Goal: Transaction & Acquisition: Download file/media

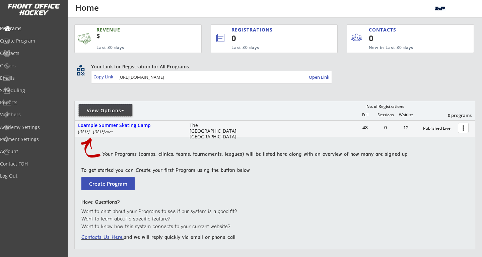
click at [118, 112] on div "View Options" at bounding box center [106, 110] width 54 height 7
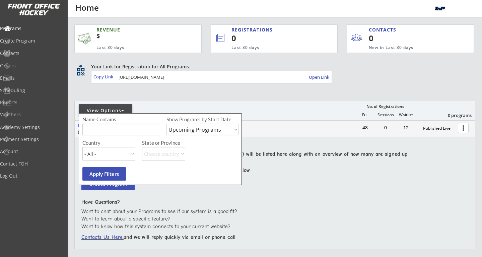
click at [118, 112] on div "View Options" at bounding box center [106, 110] width 54 height 7
click at [201, 139] on div "Name Contains Show Programs by Start Date Upcoming Programs Past Programs Speci…" at bounding box center [160, 149] width 163 height 72
select select ""Past Programs""
click at [110, 174] on button "Apply Filters" at bounding box center [104, 173] width 44 height 13
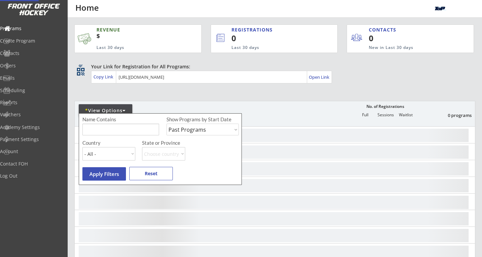
click at [131, 90] on div "REVENUE $ Last 30 days REGISTRATIONS 0 Last 30 days CONTACTS 0 New in Last 30 d…" at bounding box center [274, 191] width 401 height 346
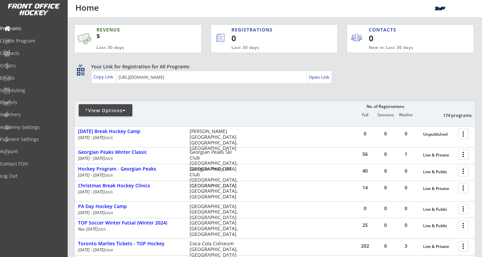
click at [131, 90] on div "REVENUE $ Last 30 days REGISTRATIONS 0 Last 30 days CONTACTS 0 New in Last 30 d…" at bounding box center [274, 201] width 401 height 366
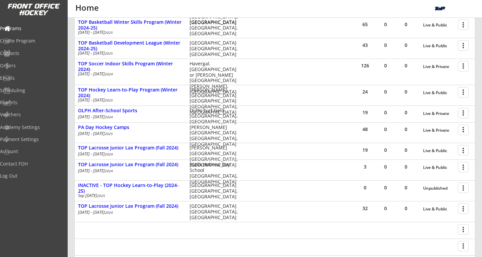
scroll to position [255, 0]
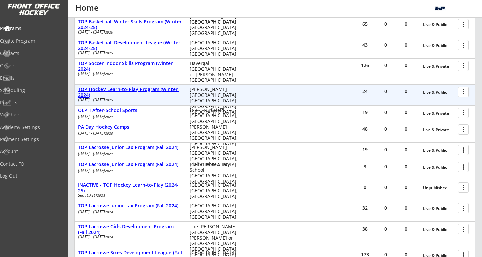
click at [152, 93] on div "TOP Hockey Learn-to-Play Program (Winter 2024)" at bounding box center [130, 92] width 105 height 11
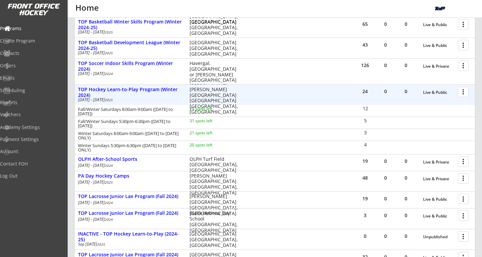
click at [462, 91] on div at bounding box center [465, 92] width 12 height 12
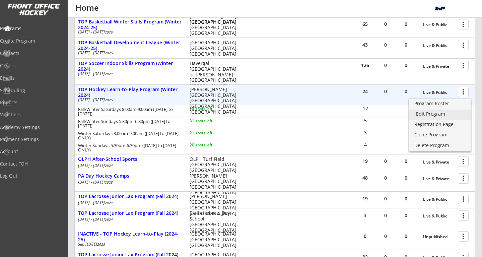
click at [437, 114] on div "Edit Program" at bounding box center [440, 114] width 48 height 5
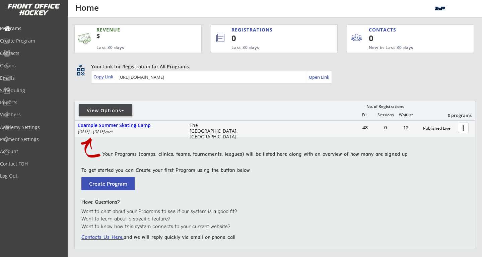
click at [117, 108] on div "View Options" at bounding box center [106, 110] width 54 height 7
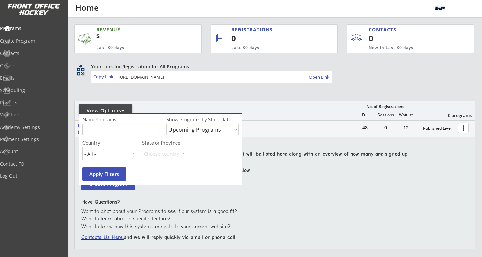
click at [191, 135] on div "Show Programs by Start Date Upcoming Programs Past Programs Specific Date Range" at bounding box center [203, 127] width 72 height 23
select select ""Past Programs""
click at [113, 180] on button "Apply Filters" at bounding box center [104, 173] width 44 height 13
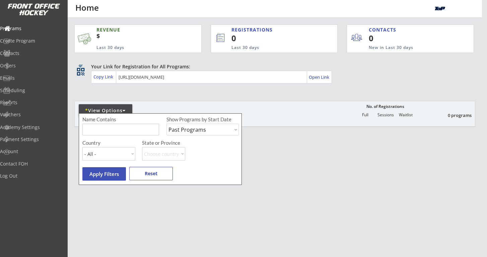
click at [113, 179] on button "Apply Filters" at bounding box center [104, 173] width 44 height 13
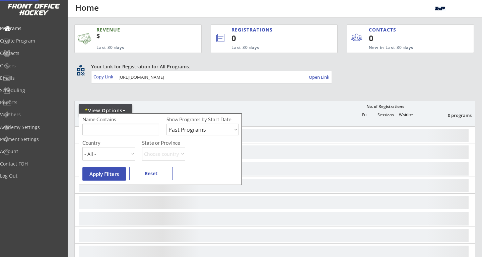
click at [113, 176] on div "more_vert" at bounding box center [275, 168] width 401 height 16
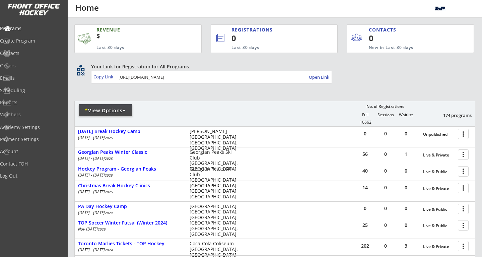
click at [208, 117] on div at bounding box center [154, 113] width 158 height 12
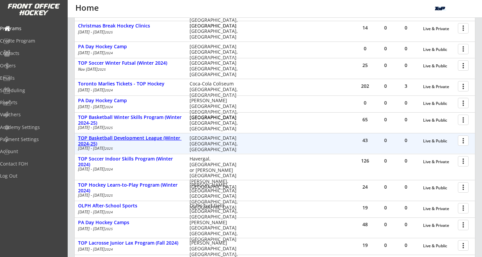
scroll to position [241, 0]
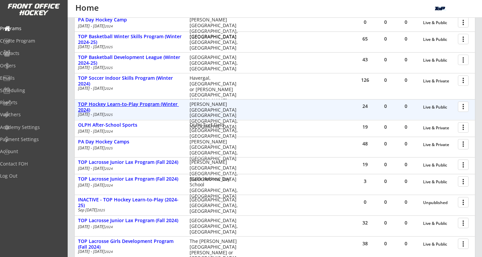
click at [154, 102] on div "TOP Hockey Learn-to-Play Program (Winter 2024)" at bounding box center [130, 107] width 105 height 11
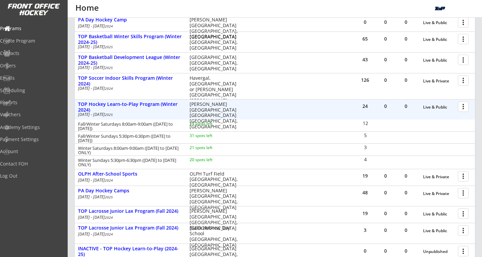
click at [465, 110] on div at bounding box center [465, 107] width 12 height 12
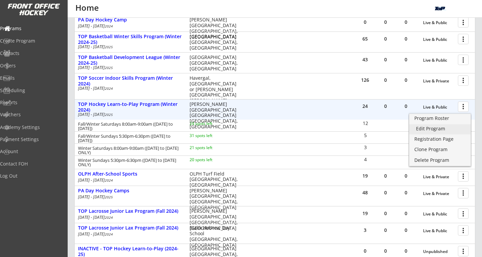
click at [437, 131] on div "Edit Program" at bounding box center [440, 128] width 48 height 5
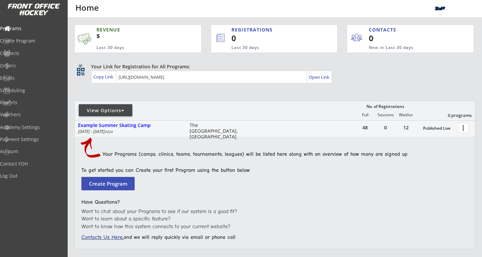
click at [121, 114] on div "View Options" at bounding box center [106, 110] width 54 height 12
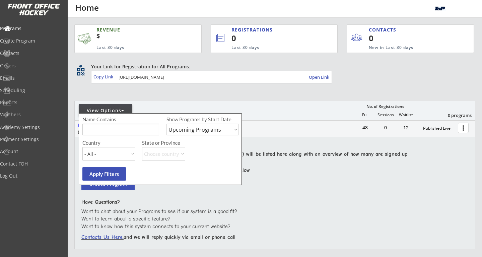
click at [186, 123] on div "Show Programs by Start Date Upcoming Programs Past Programs Specific Date Range" at bounding box center [203, 127] width 72 height 23
select select ""Past Programs""
click at [109, 174] on button "Apply Filters" at bounding box center [104, 173] width 44 height 13
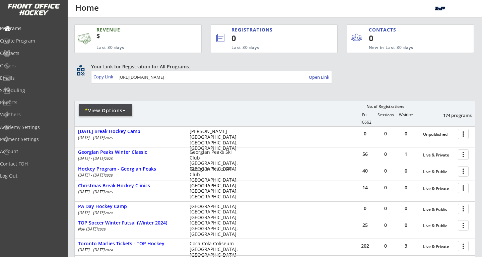
click at [417, 88] on div "REVENUE $ Last 30 days REGISTRATIONS 0 Last 30 days CONTACTS 0 New in Last 30 d…" at bounding box center [274, 201] width 401 height 366
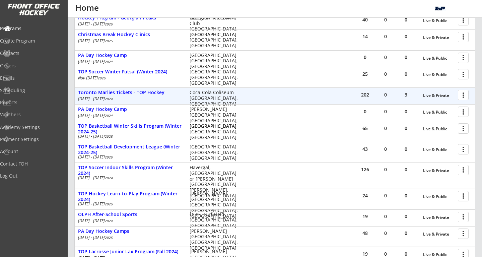
scroll to position [155, 0]
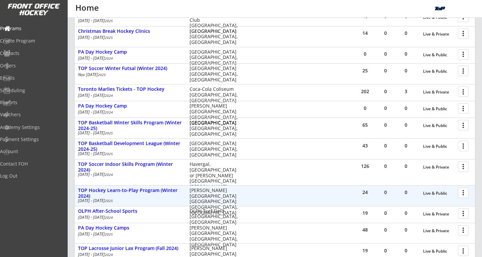
click at [460, 189] on div at bounding box center [465, 193] width 12 height 12
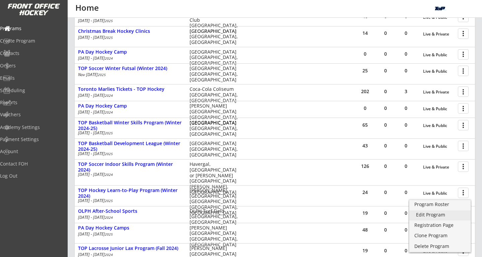
click at [435, 214] on div "Edit Program" at bounding box center [440, 215] width 48 height 5
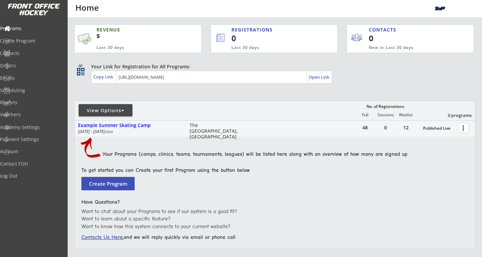
click at [112, 109] on div "View Options" at bounding box center [106, 110] width 54 height 7
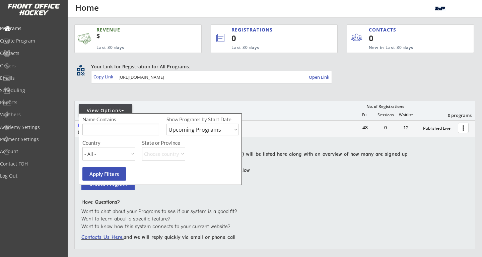
click at [197, 123] on div "Show Programs by Start Date Upcoming Programs Past Programs Specific Date Range" at bounding box center [203, 127] width 72 height 23
select select ""Past Programs""
click at [121, 170] on button "Apply Filters" at bounding box center [104, 173] width 44 height 13
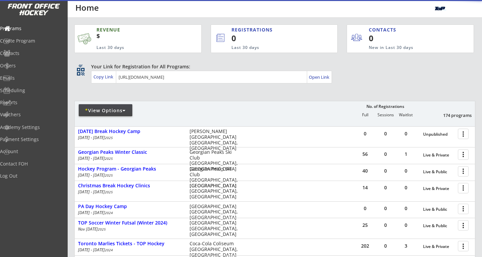
click at [265, 114] on div "* View Options No. of Registrations Full Sessions Waitlist 174 programs" at bounding box center [274, 113] width 401 height 25
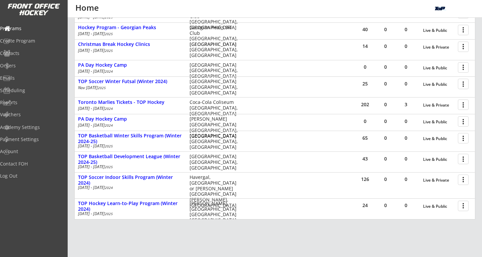
scroll to position [155, 0]
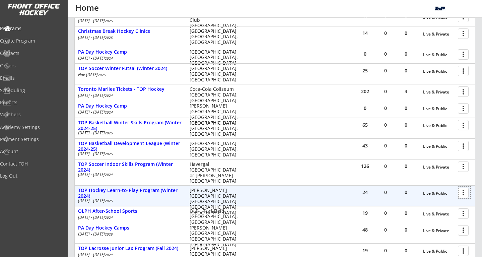
click at [461, 193] on div at bounding box center [465, 193] width 12 height 12
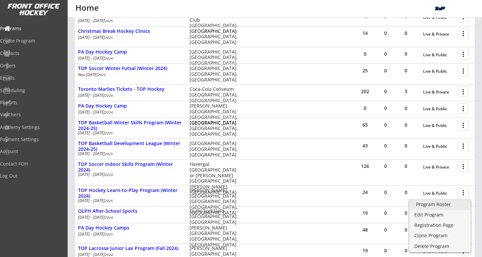
click at [436, 204] on div "Program Roster" at bounding box center [440, 204] width 48 height 5
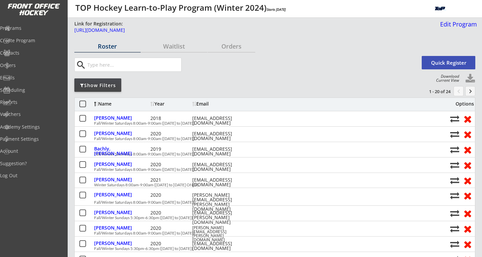
click at [470, 76] on button at bounding box center [471, 79] width 10 height 10
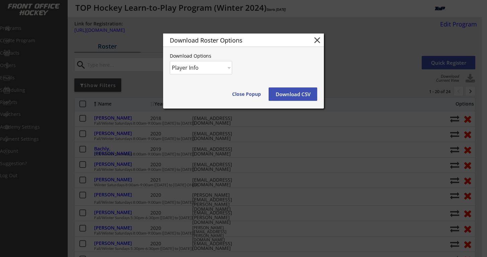
click at [209, 60] on div "Download Roster Options close Download Options Player Info Player and Order Inf…" at bounding box center [243, 71] width 161 height 75
select select ""Player and Order Info""
click at [296, 91] on button "Download CSV" at bounding box center [293, 94] width 49 height 13
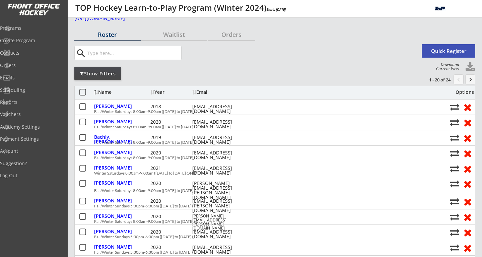
scroll to position [0, 0]
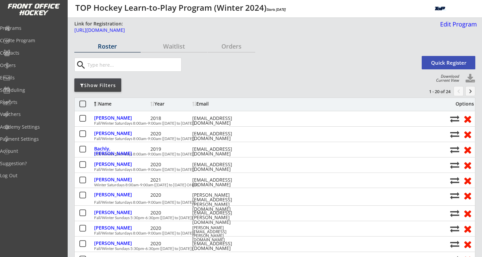
click at [206, 71] on div "search" at bounding box center [247, 65] width 346 height 14
